Goal: Answer question/provide support: Share knowledge or assist other users

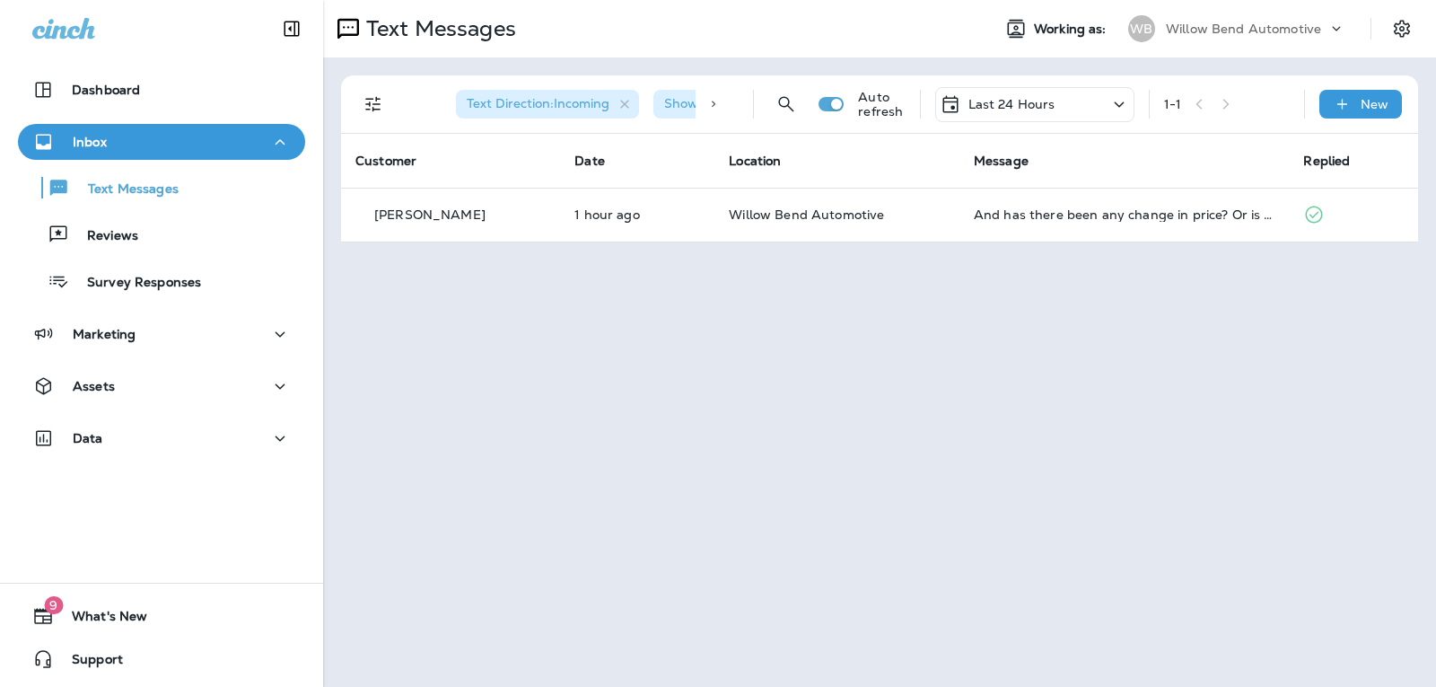
click at [1036, 102] on p "Last 24 Hours" at bounding box center [1011, 104] width 87 height 14
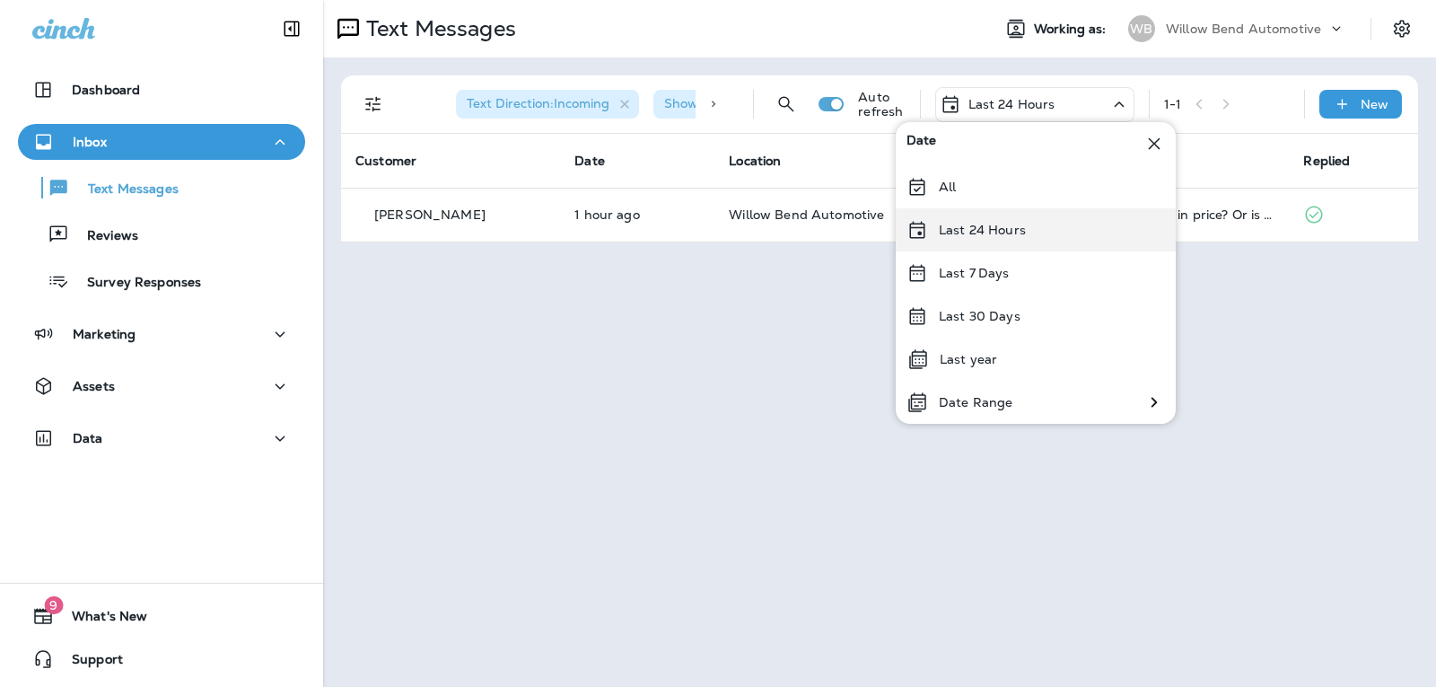
click at [1010, 230] on p "Last 24 Hours" at bounding box center [982, 230] width 87 height 14
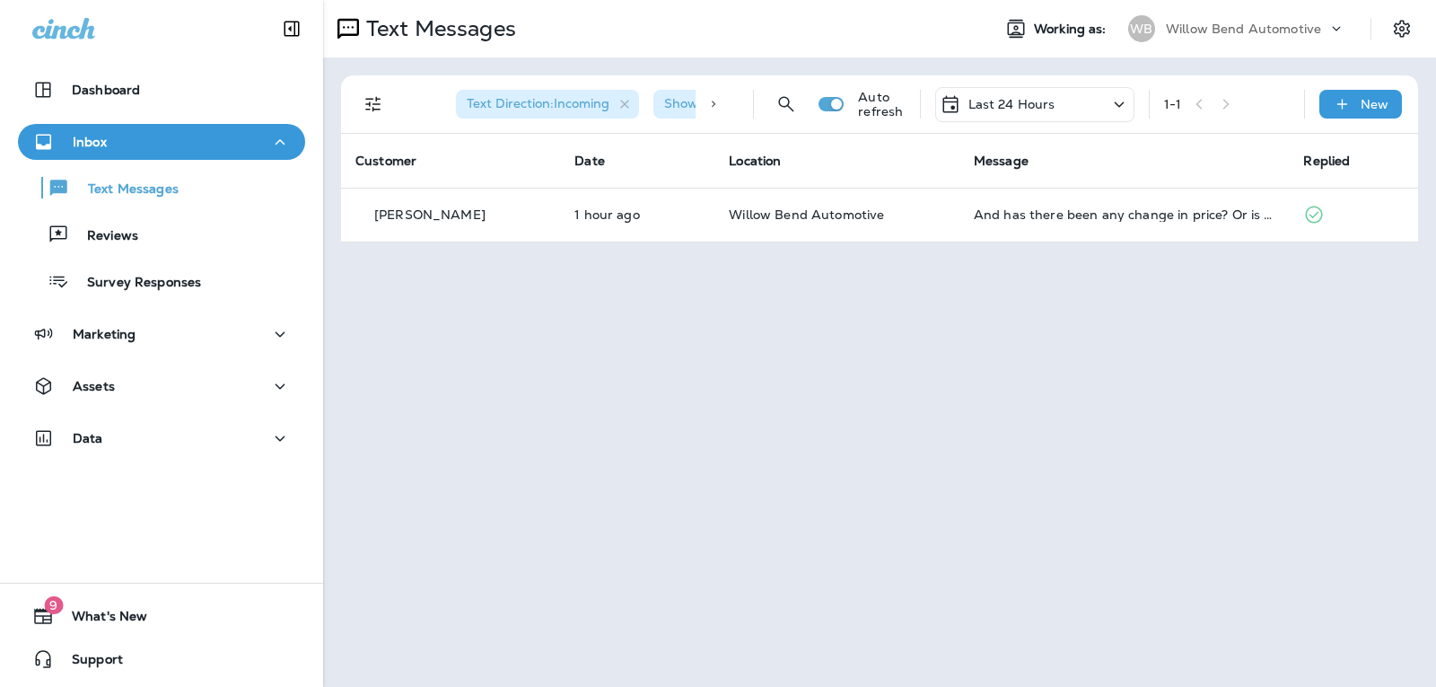
click at [1022, 104] on p "Last 24 Hours" at bounding box center [1011, 104] width 87 height 14
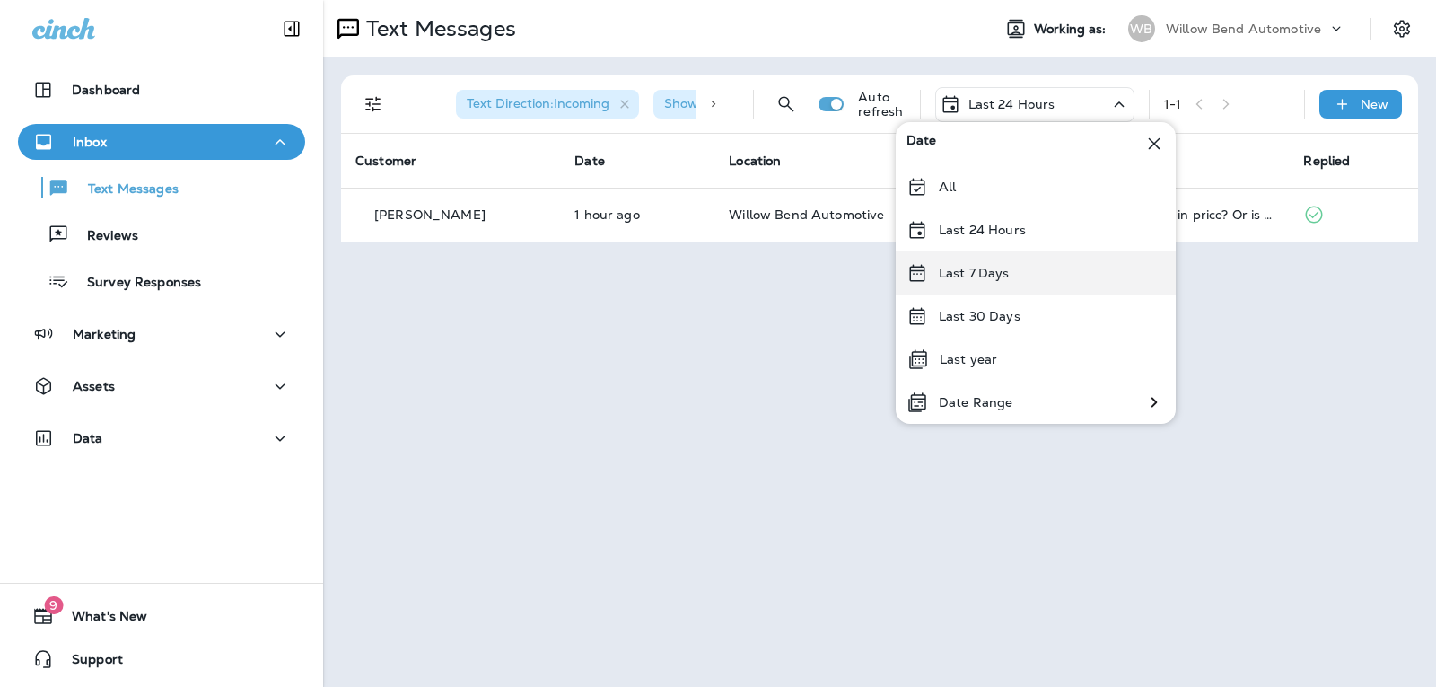
click at [1022, 264] on div "Last 7 Days" at bounding box center [1036, 272] width 280 height 43
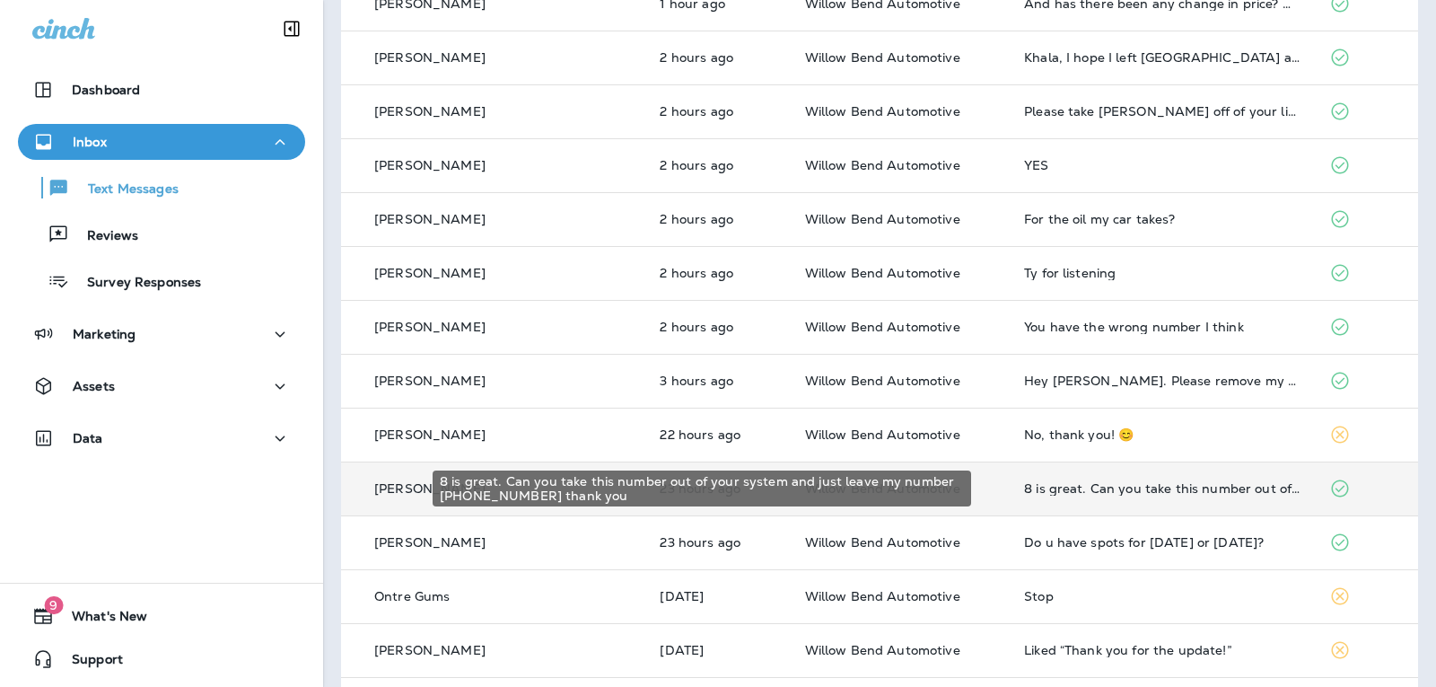
scroll to position [180, 0]
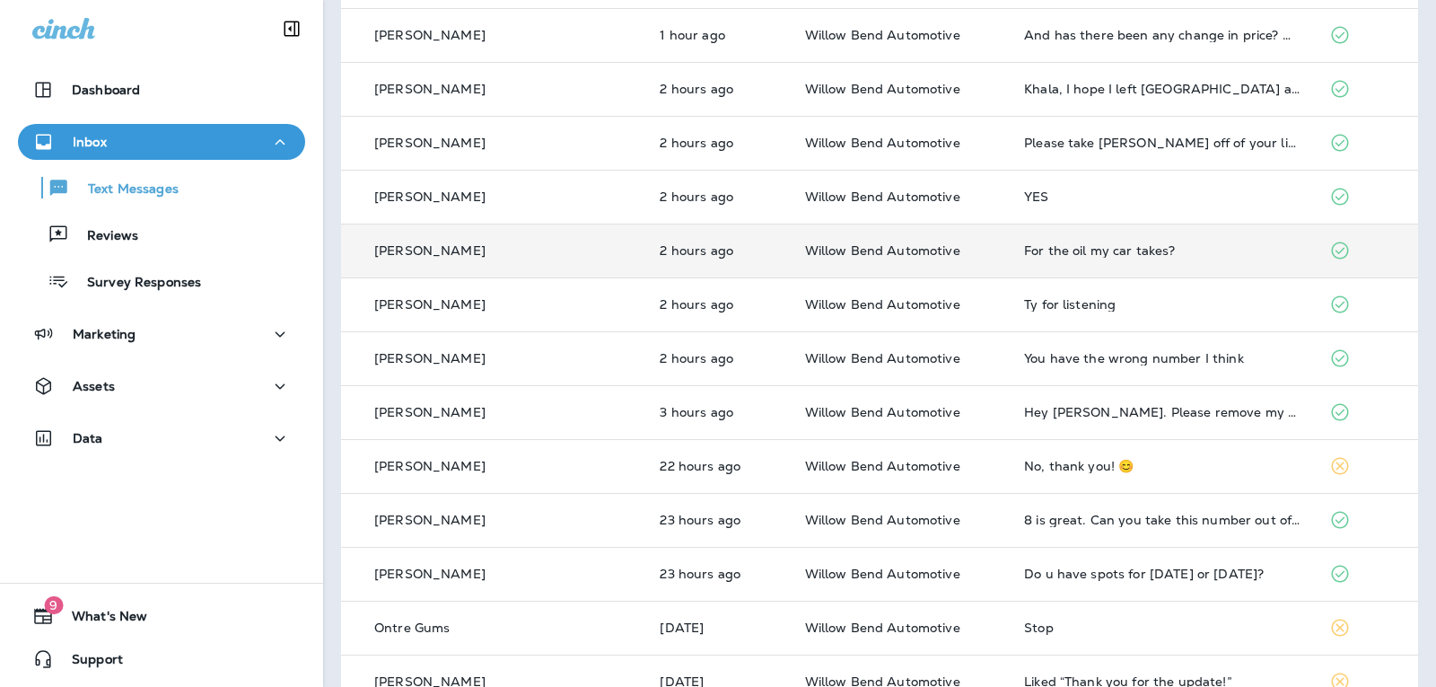
click at [1100, 256] on div "For the oil my car takes?" at bounding box center [1162, 250] width 276 height 14
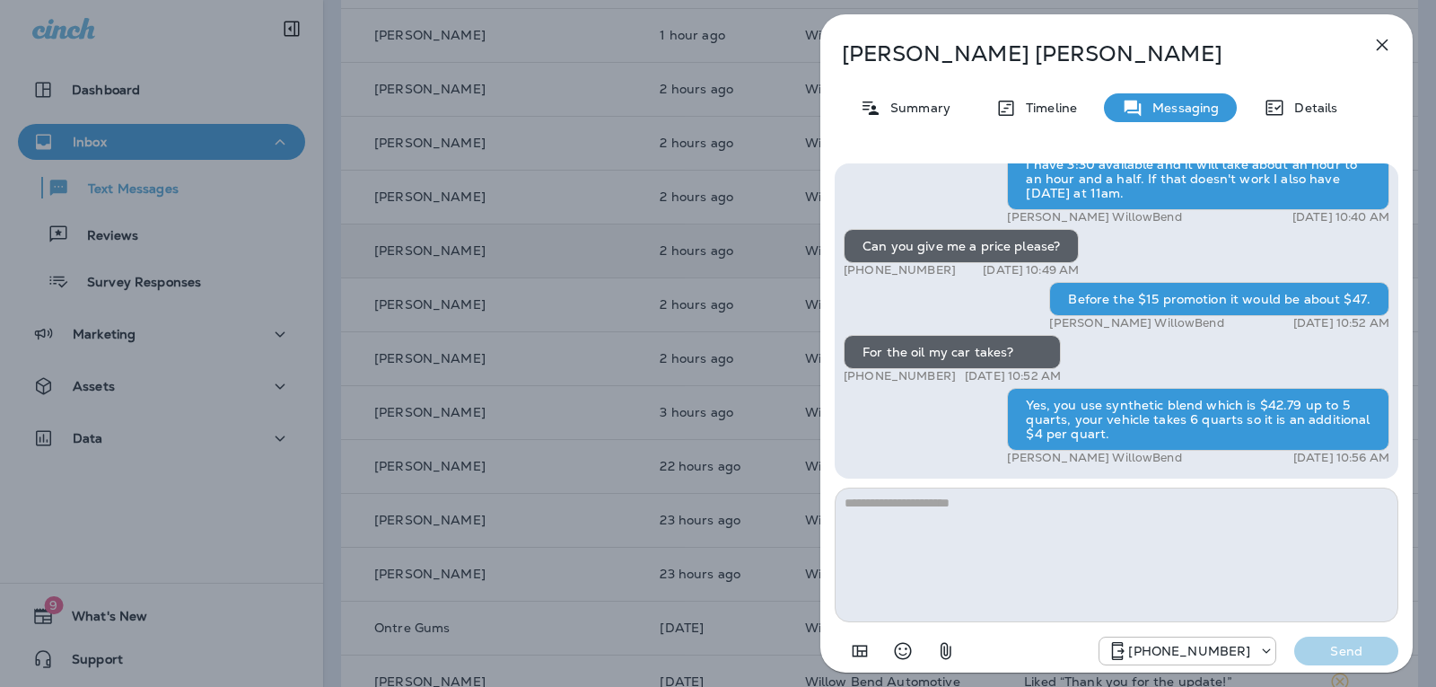
click at [943, 505] on textarea at bounding box center [1117, 554] width 564 height 135
type textarea "*"
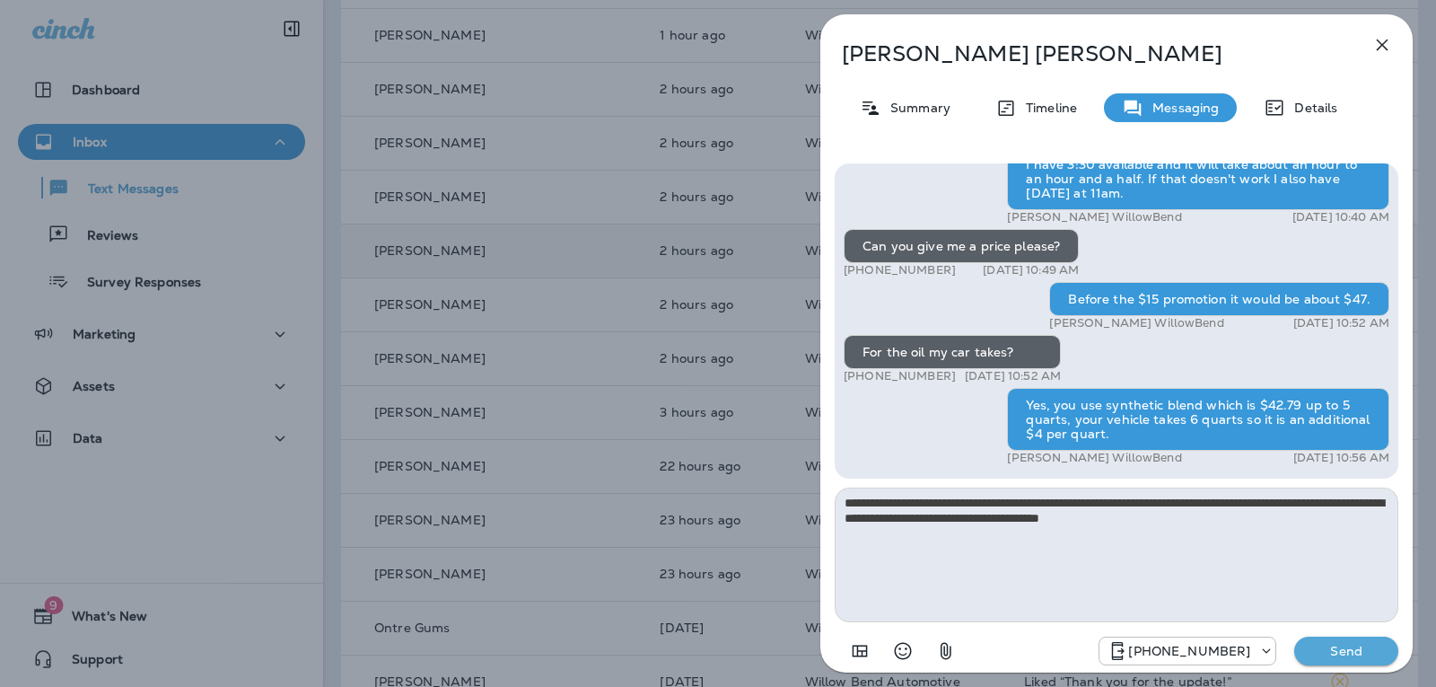
type textarea "**********"
click at [1310, 653] on p "Send" at bounding box center [1346, 651] width 75 height 16
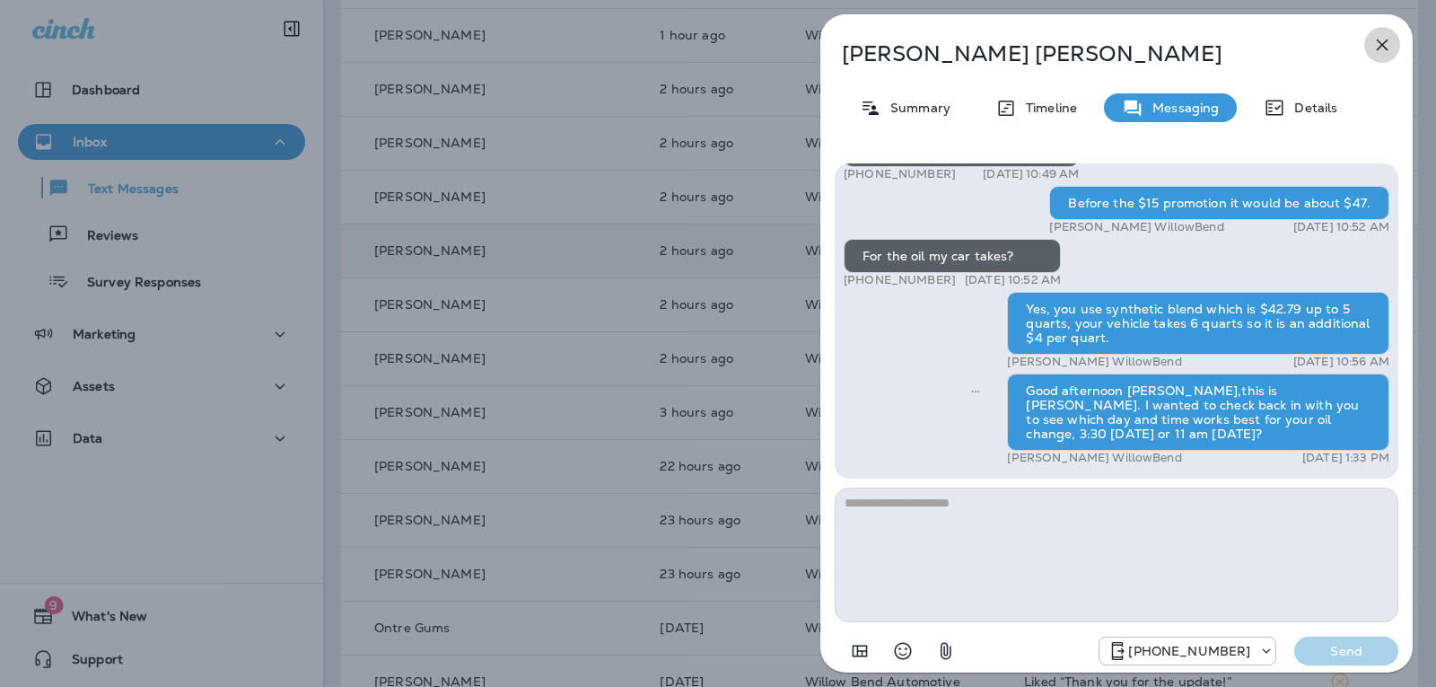
click at [1392, 33] on button "button" at bounding box center [1382, 45] width 36 height 36
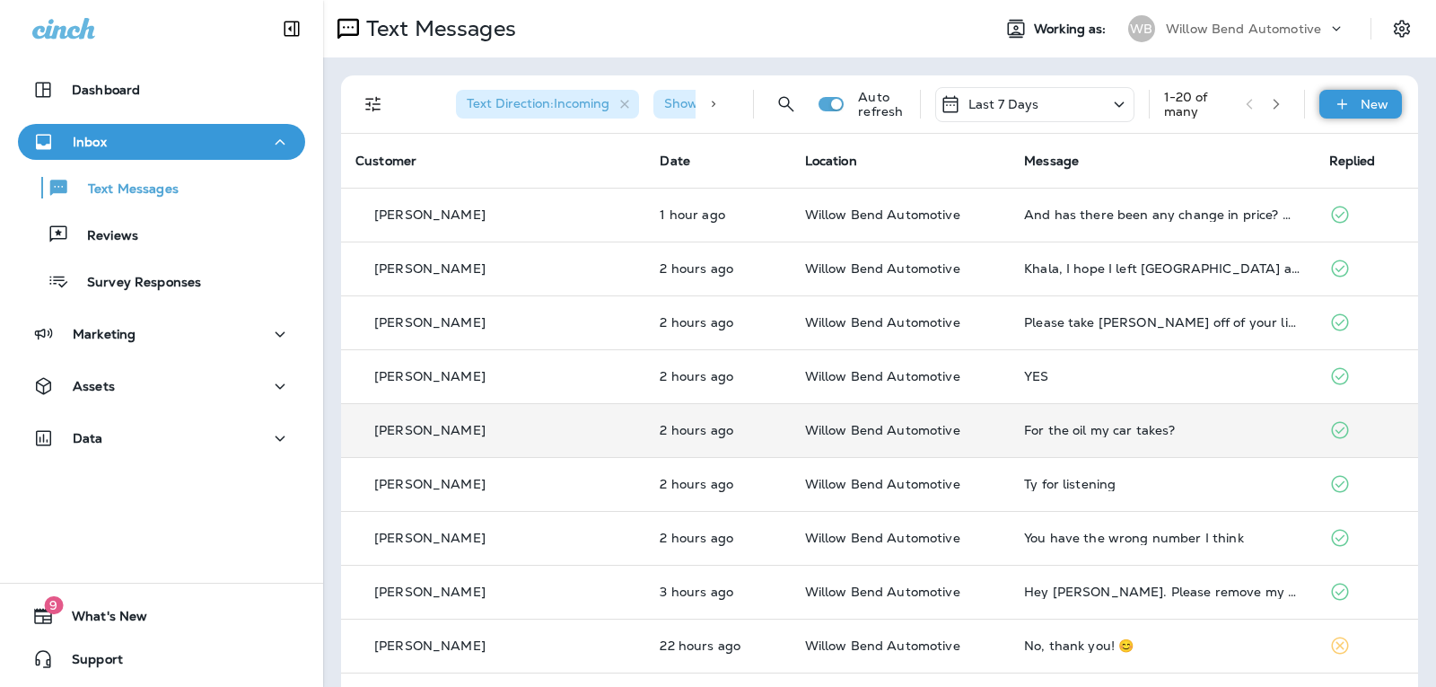
click at [1340, 109] on div "New" at bounding box center [1360, 104] width 83 height 29
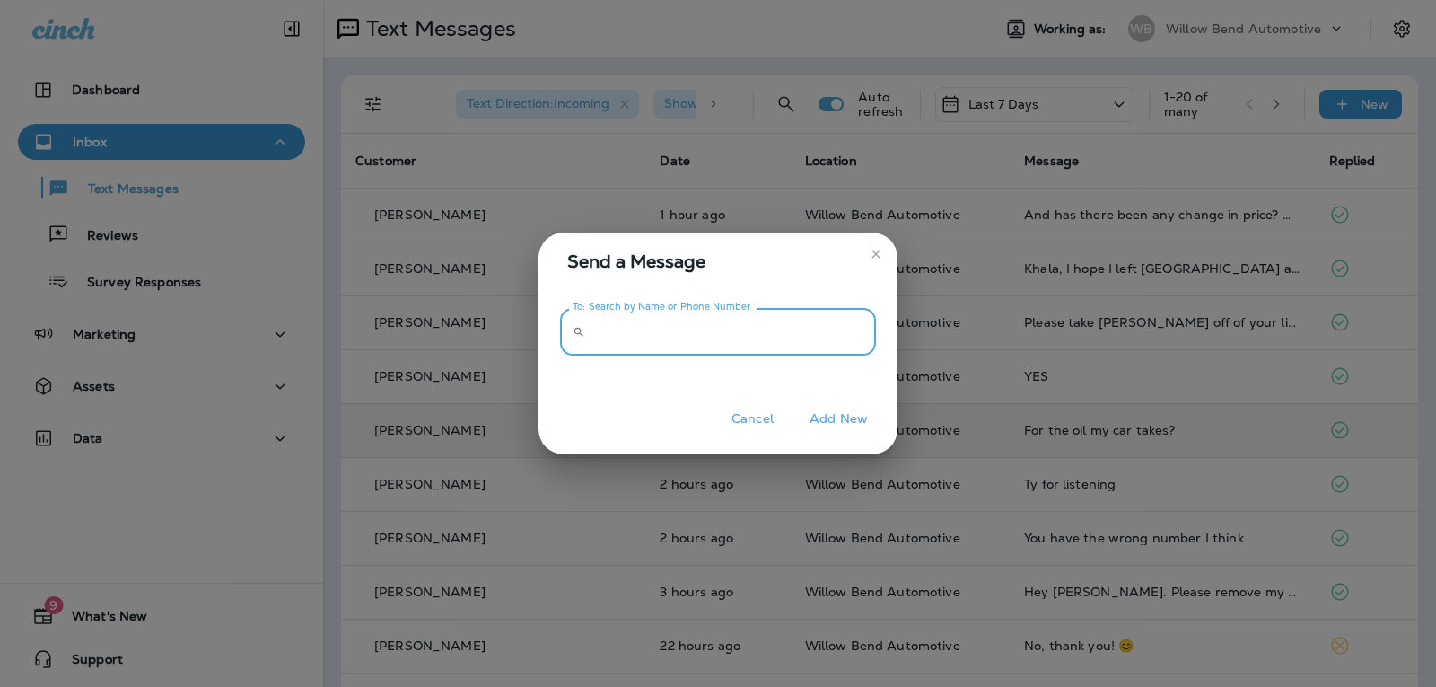
click at [692, 330] on input "To: Search by Name or Phone Number" at bounding box center [734, 332] width 284 height 48
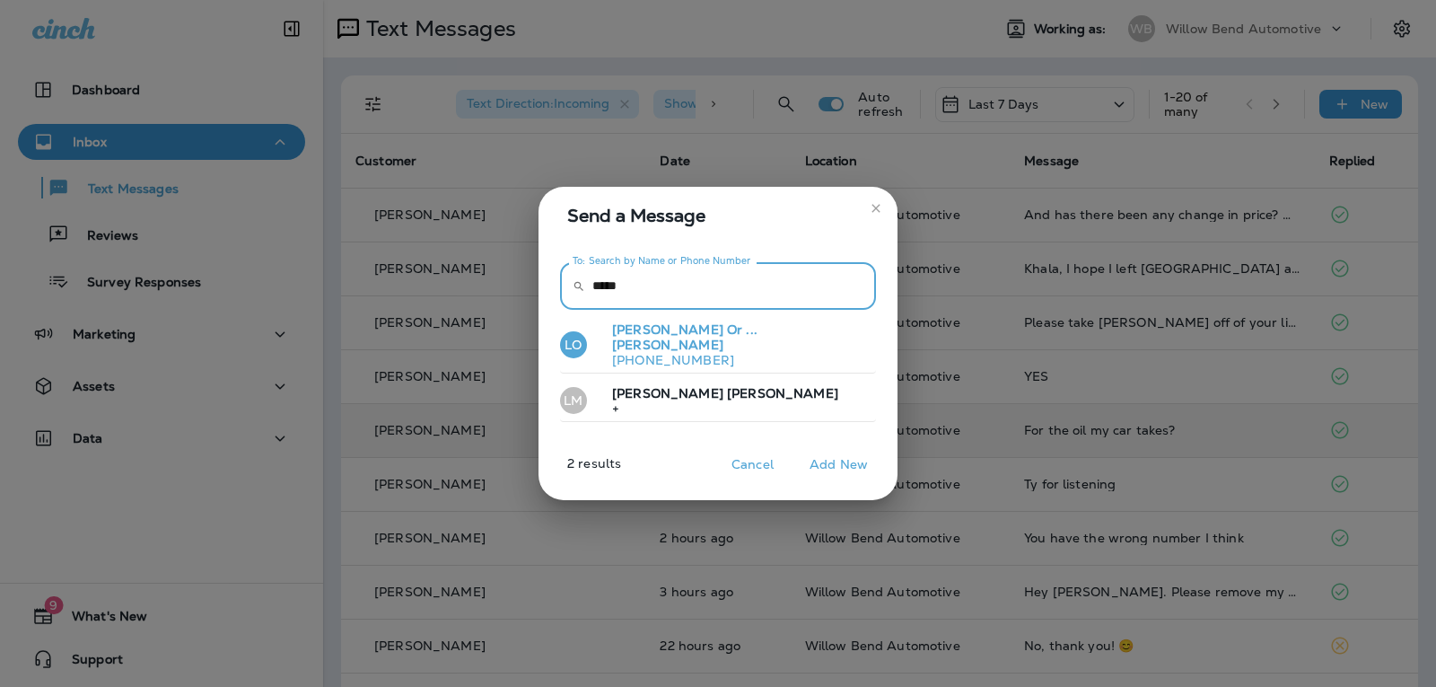
type input "*****"
click at [705, 357] on p "[PHONE_NUMBER]" at bounding box center [733, 360] width 271 height 14
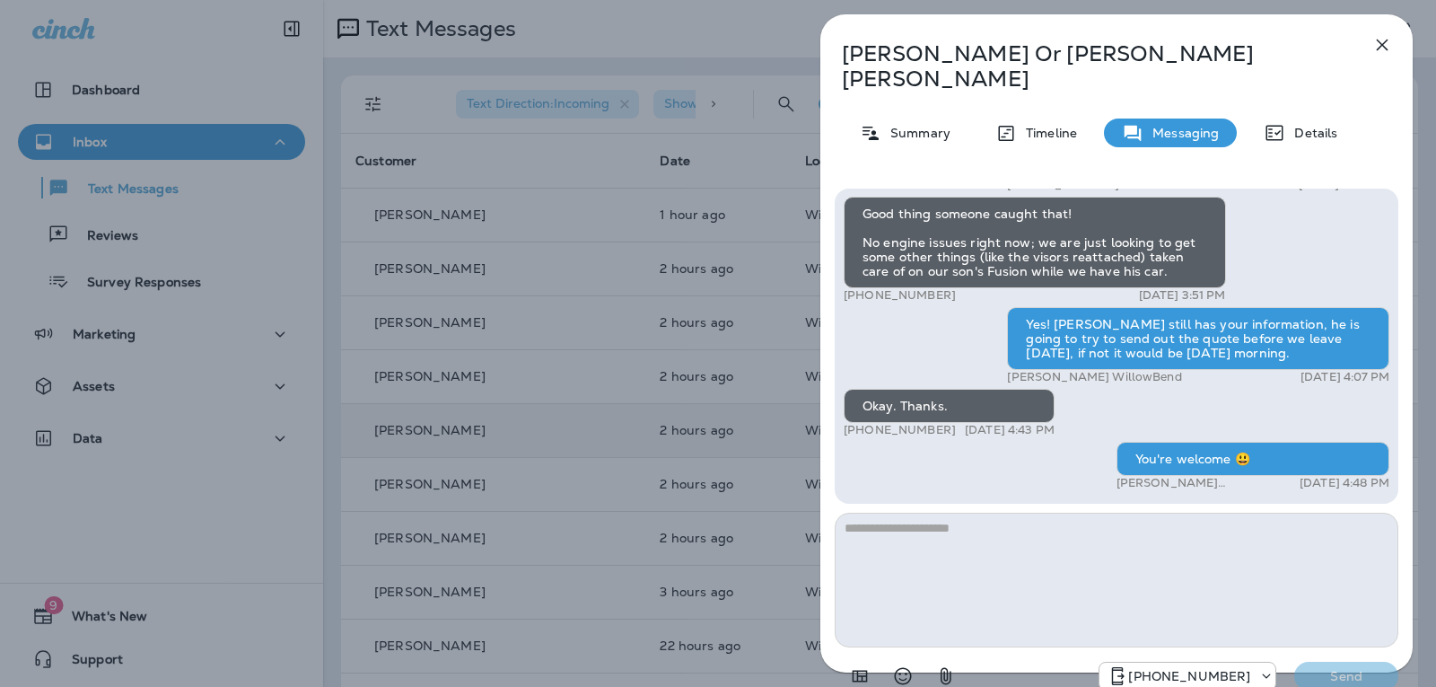
click at [927, 513] on textarea at bounding box center [1117, 580] width 564 height 135
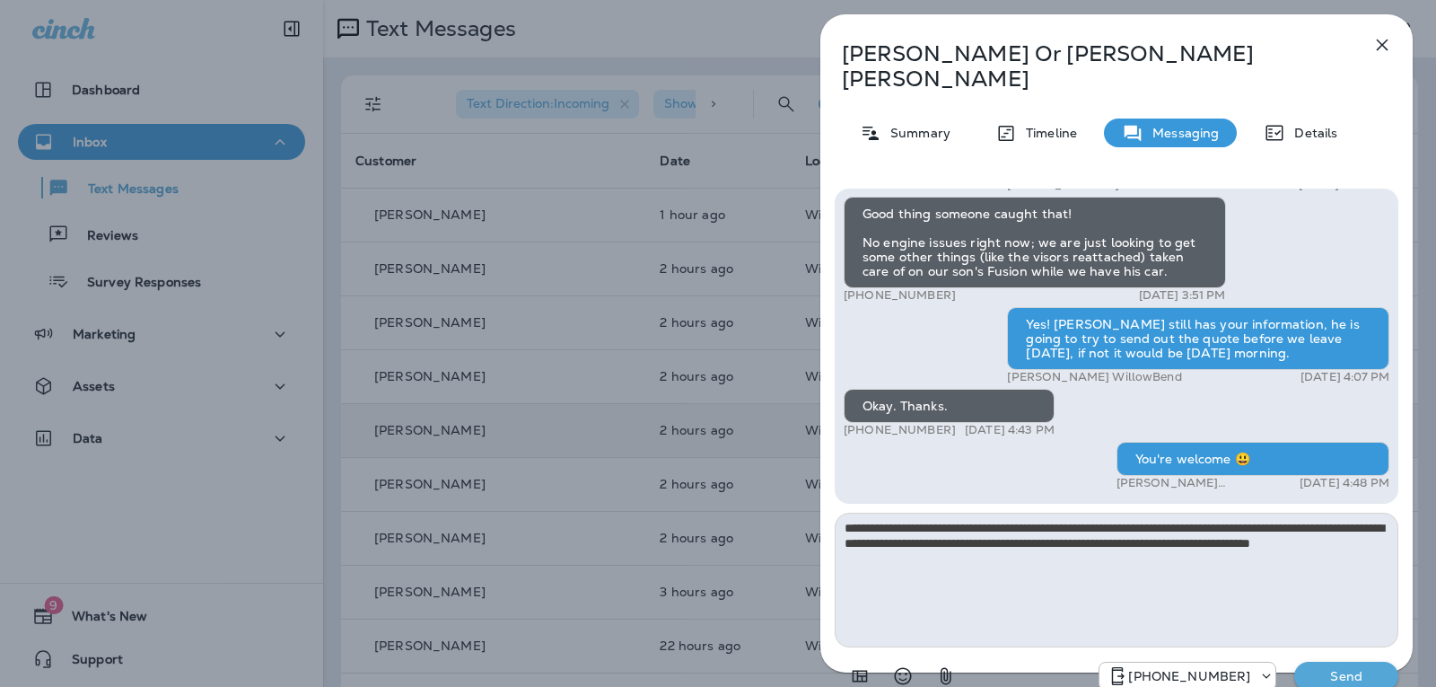
type textarea "**********"
click at [1338, 668] on p "Send" at bounding box center [1346, 676] width 75 height 16
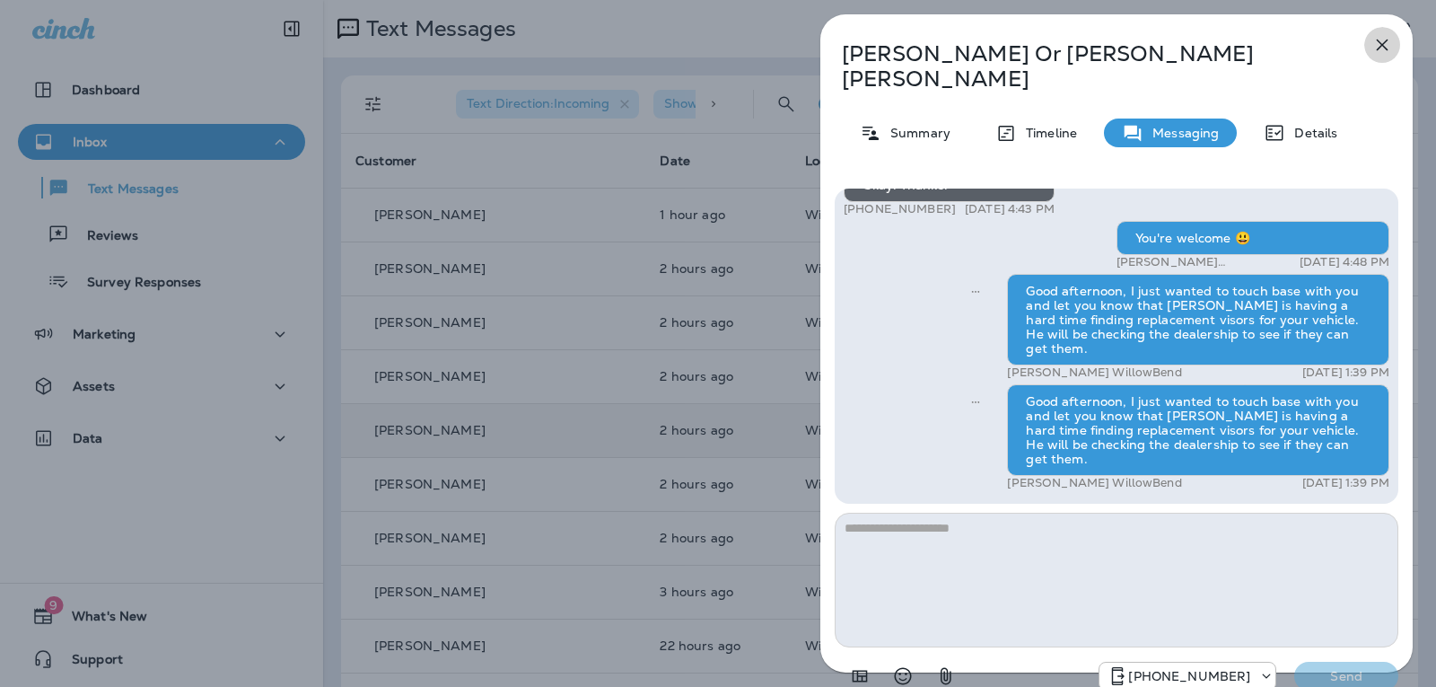
click at [1376, 44] on icon "button" at bounding box center [1383, 45] width 22 height 22
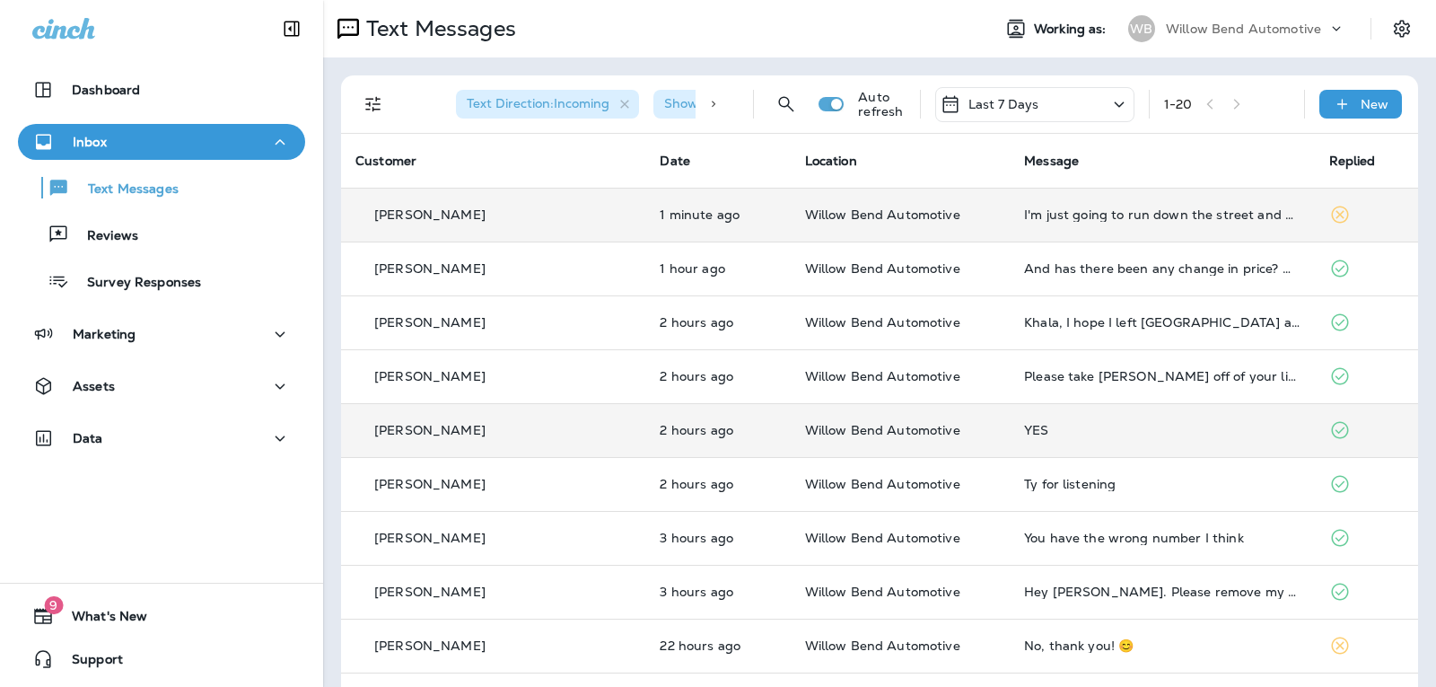
click at [1181, 223] on td "I'm just going to run down the street and do it on the spot. I've got three kid…" at bounding box center [1162, 215] width 304 height 54
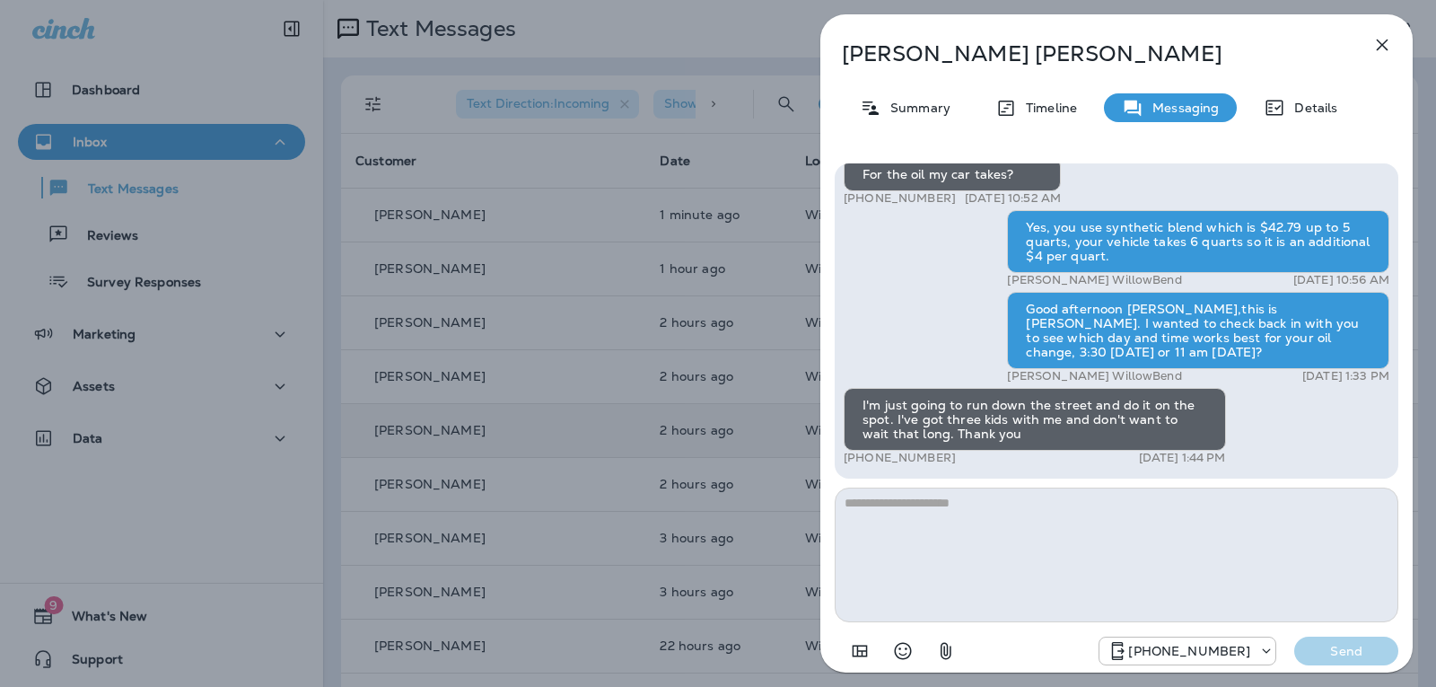
click at [940, 501] on textarea at bounding box center [1117, 554] width 564 height 135
type textarea "**********"
click at [1359, 650] on p "Send" at bounding box center [1346, 651] width 75 height 16
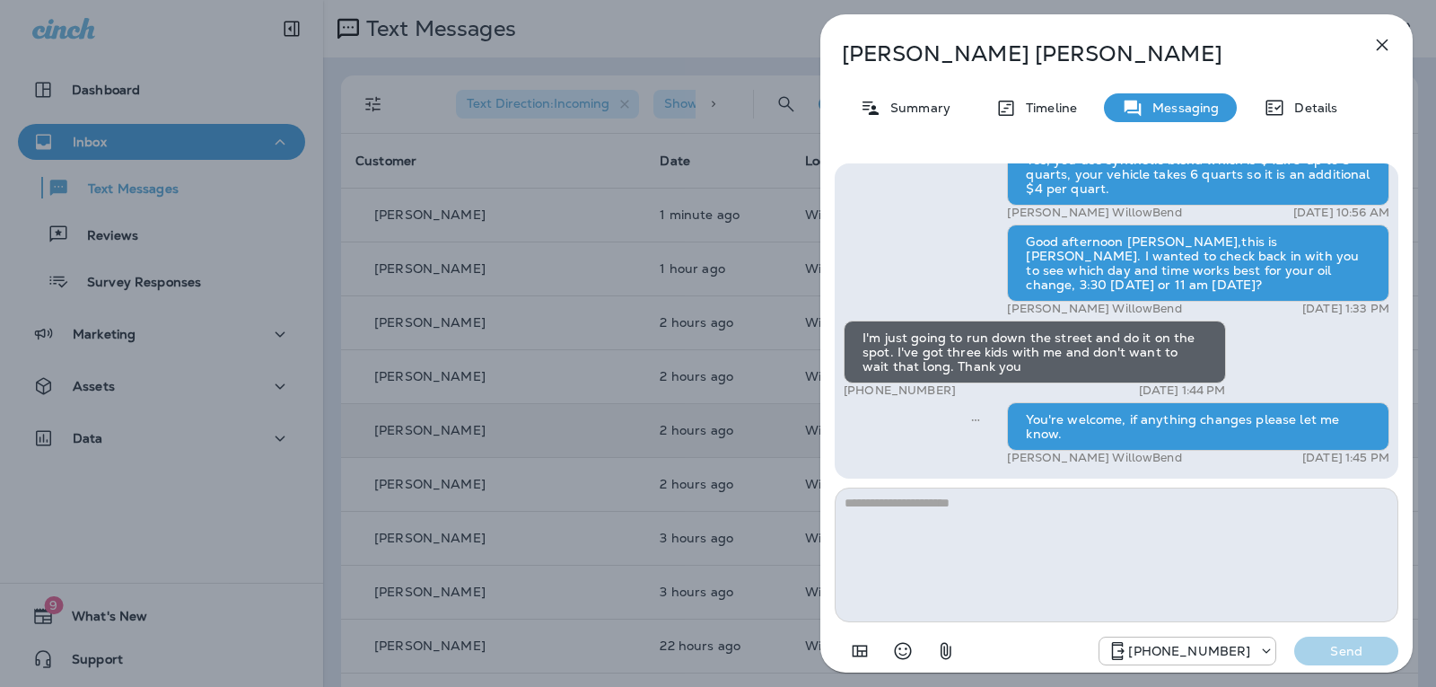
drag, startPoint x: 1381, startPoint y: 57, endPoint x: 1381, endPoint y: 44, distance: 13.5
click at [1381, 52] on button "button" at bounding box center [1382, 45] width 36 height 36
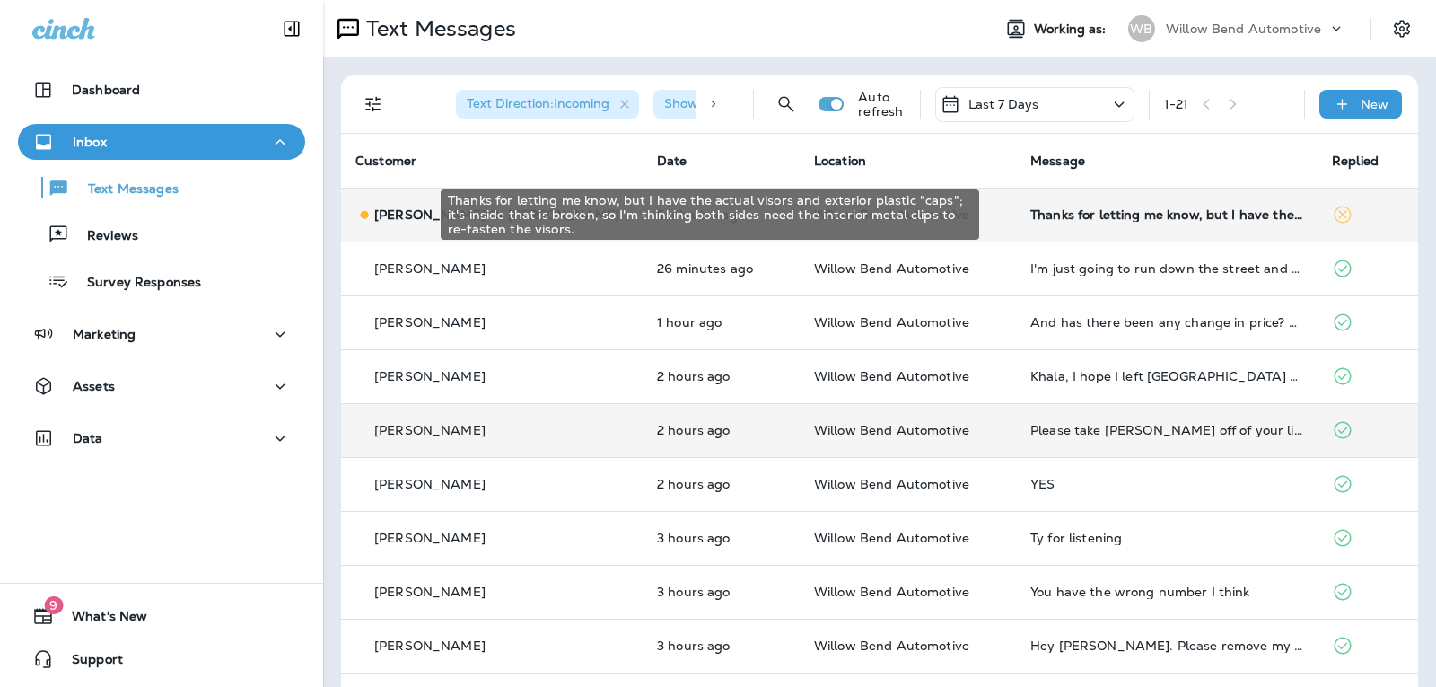
click at [1030, 210] on div "Thanks for letting me know, but I have the actual visors and exterior plastic "…" at bounding box center [1166, 214] width 273 height 14
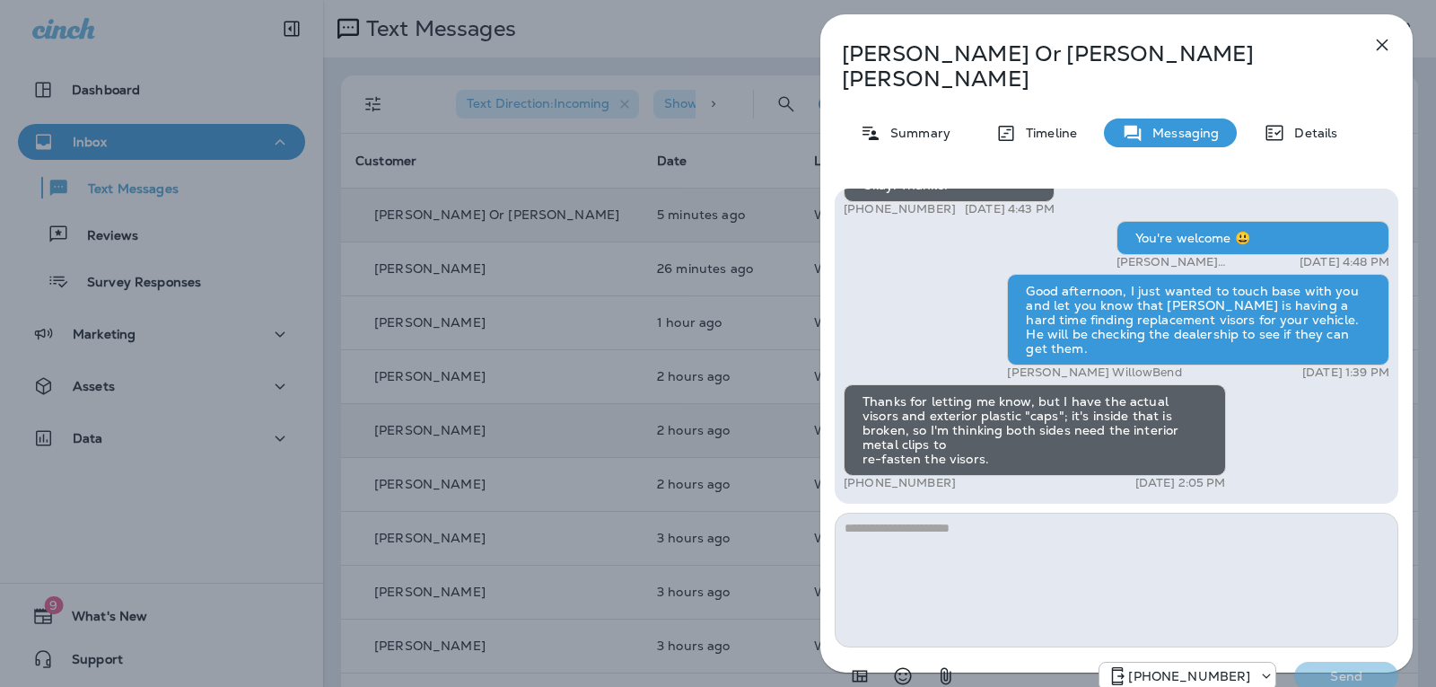
click at [880, 513] on textarea at bounding box center [1117, 580] width 564 height 135
click at [890, 513] on textarea at bounding box center [1117, 580] width 564 height 135
type textarea "*"
type textarea "**"
